Goal: Information Seeking & Learning: Learn about a topic

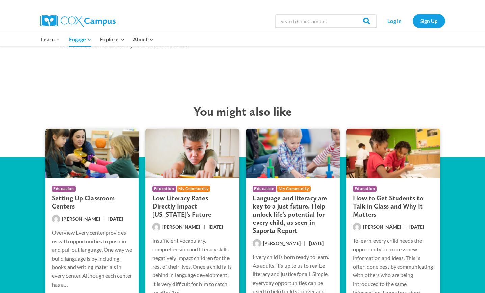
scroll to position [1201, 0]
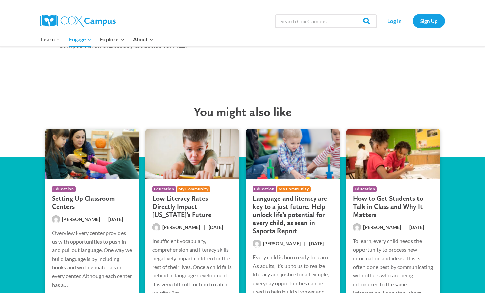
click at [192, 104] on h2 "You might also like" at bounding box center [242, 111] width 415 height 15
click at [301, 19] on input "Search in [URL][DOMAIN_NAME]" at bounding box center [326, 21] width 101 height 14
type input "secondary"
click at [367, 20] on input "Search" at bounding box center [364, 21] width 26 height 14
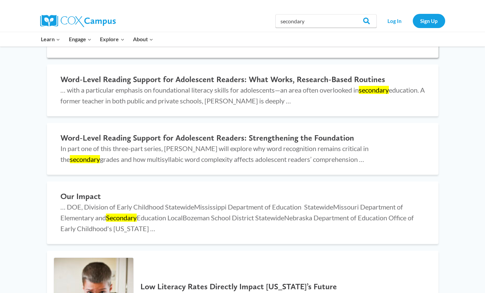
scroll to position [185, 0]
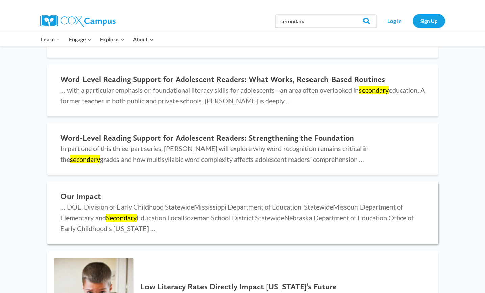
click at [90, 196] on h2 "Our Impact" at bounding box center [242, 196] width 365 height 10
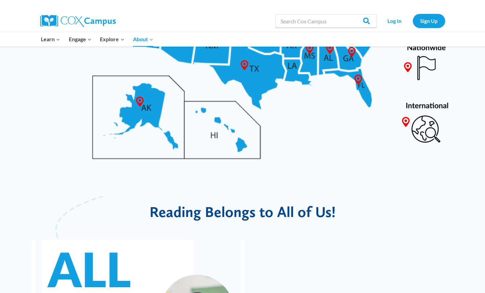
scroll to position [484, 0]
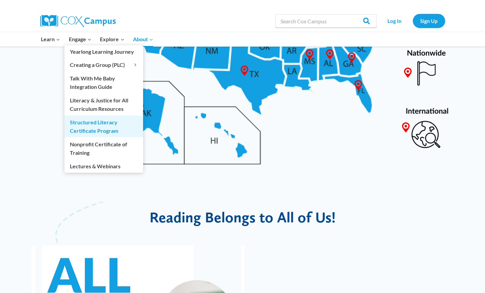
click at [77, 124] on link "Structured Literacy Certificate Program" at bounding box center [104, 126] width 79 height 22
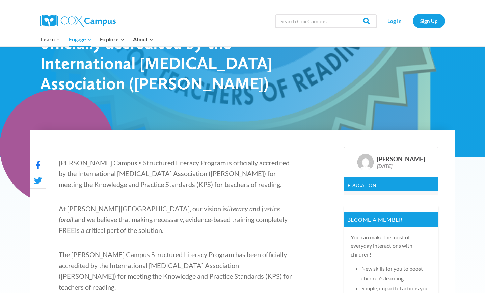
scroll to position [97, 0]
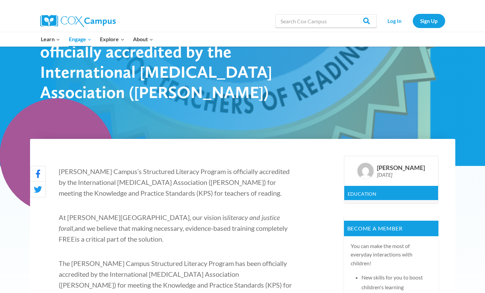
click at [163, 184] on span "Cox Campus’s Structured Literacy Program is officially accredited by the Intern…" at bounding box center [174, 182] width 231 height 30
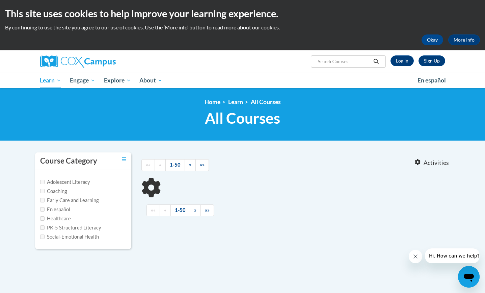
type input "IDA standards"
click at [43, 182] on input "Adolescent Literacy" at bounding box center [42, 182] width 4 height 4
checkbox input "true"
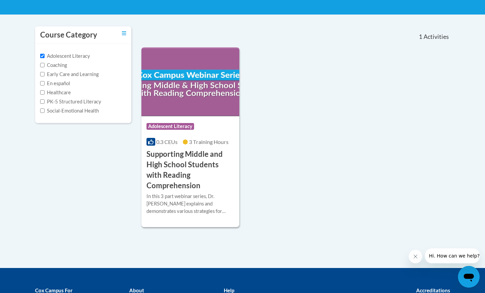
scroll to position [127, 0]
